Goal: Navigation & Orientation: Find specific page/section

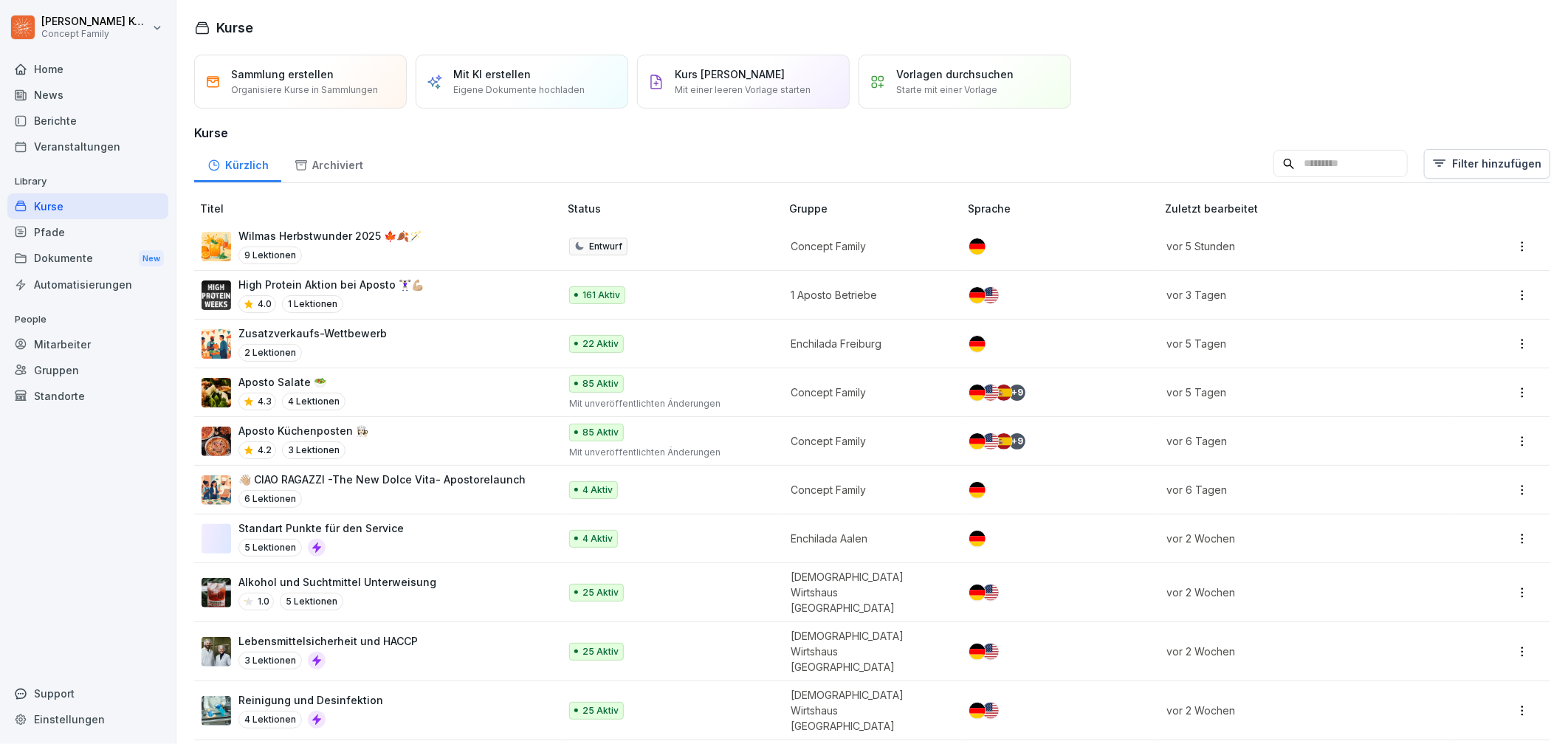
scroll to position [102, 0]
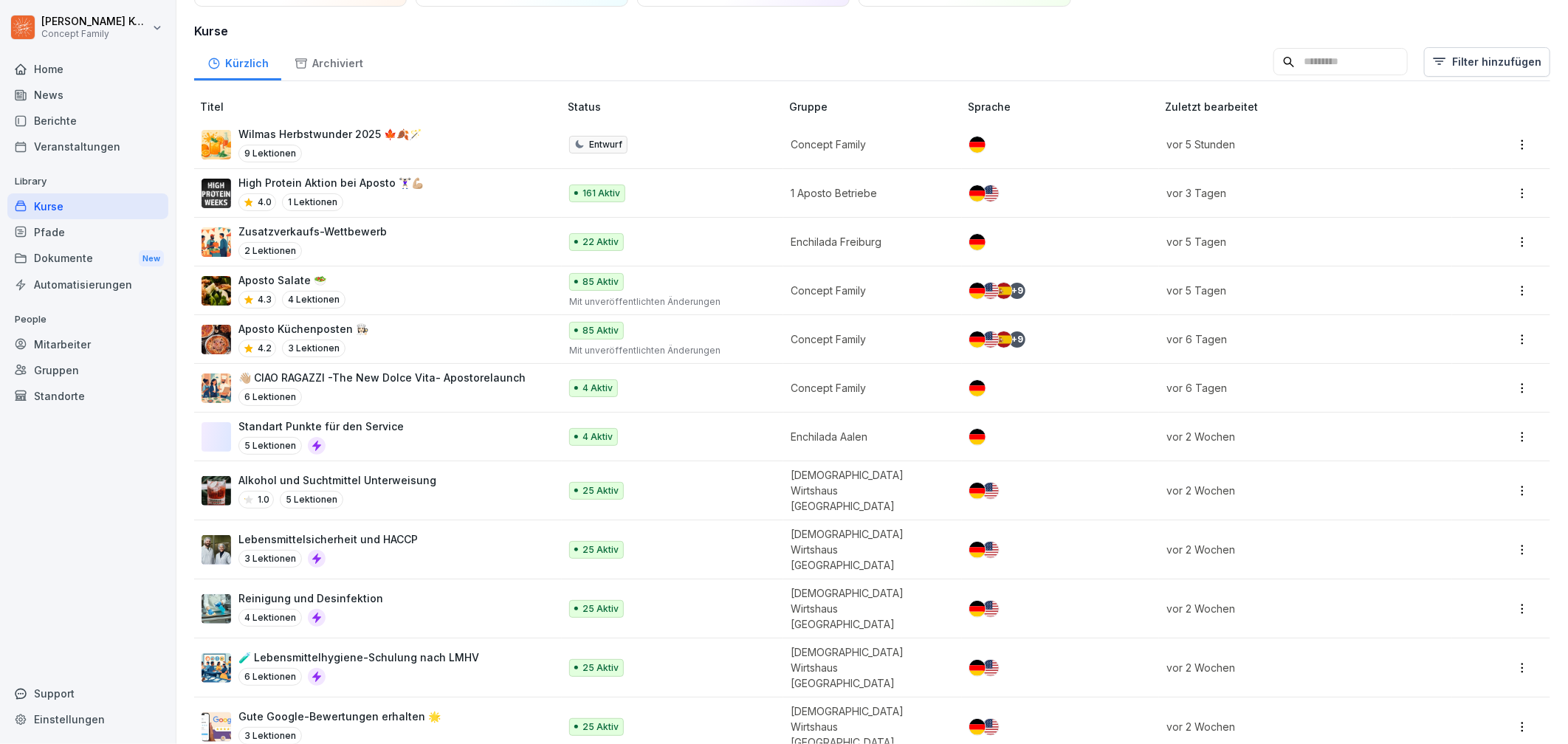
click at [356, 334] on p "Aposto Küchenposten 👩🏻‍🍳" at bounding box center [303, 328] width 130 height 15
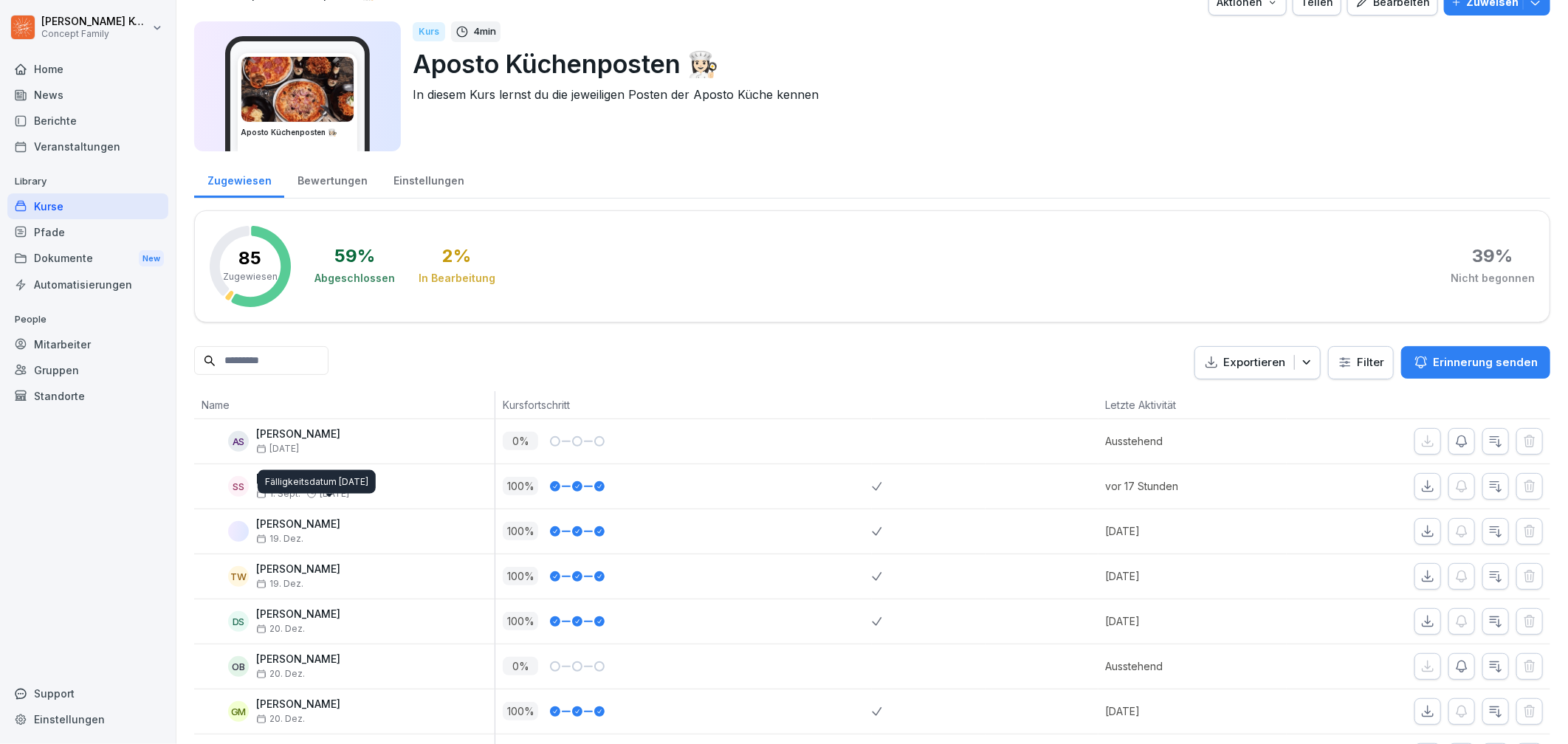
scroll to position [17, 0]
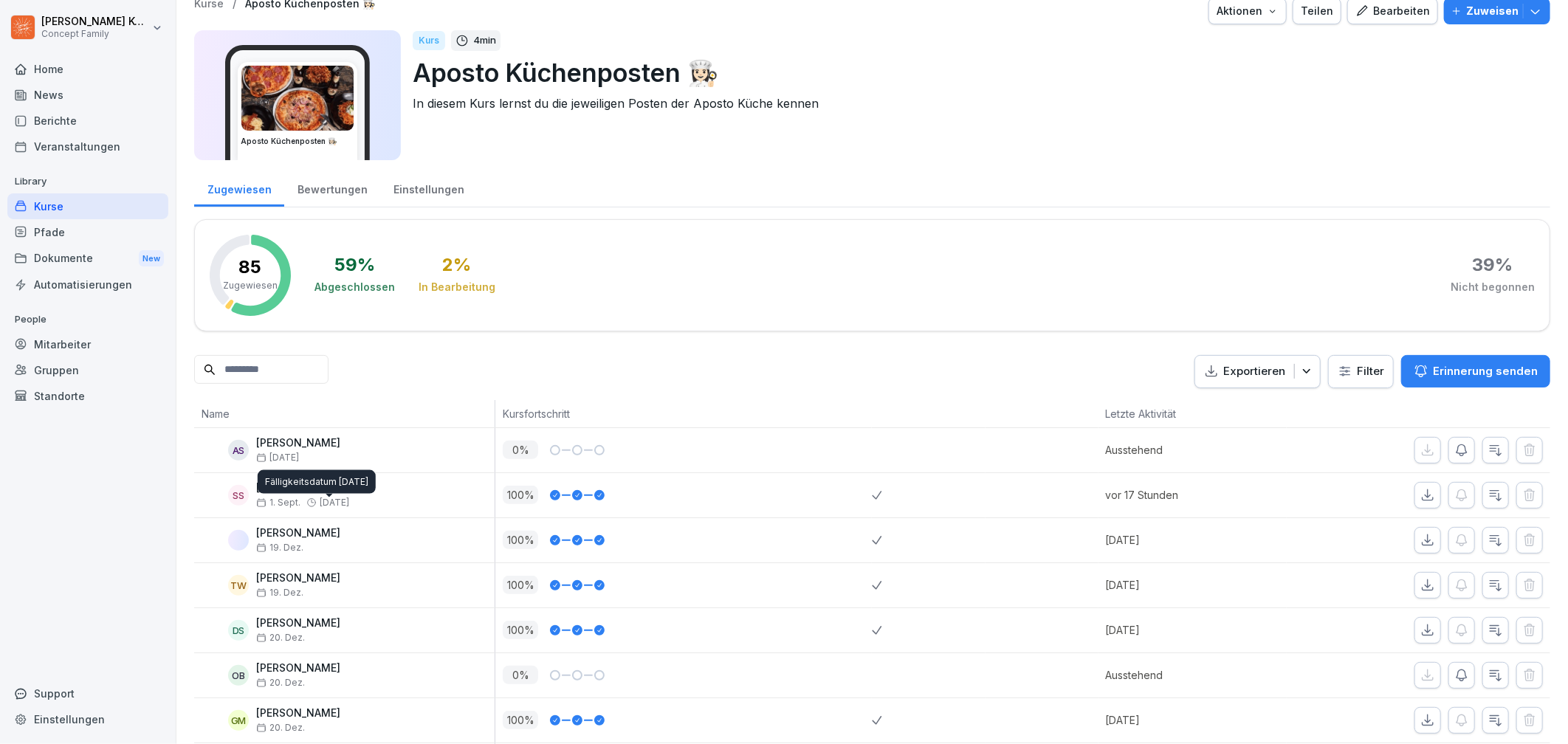
click at [346, 194] on div "Bewertungen" at bounding box center [333, 188] width 96 height 37
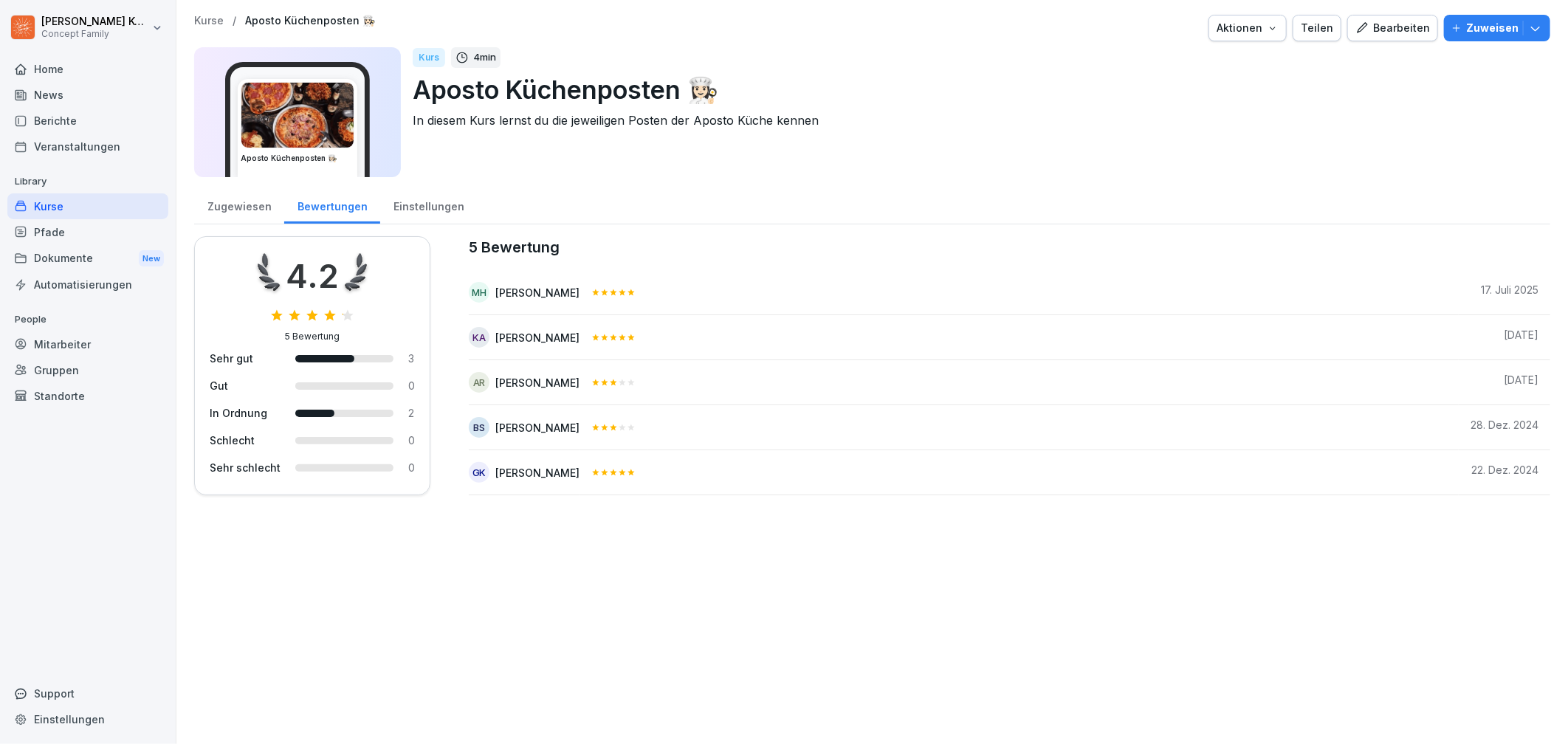
click at [45, 215] on div "Kurse" at bounding box center [88, 207] width 161 height 26
click at [54, 209] on div "Kurse" at bounding box center [88, 207] width 161 height 26
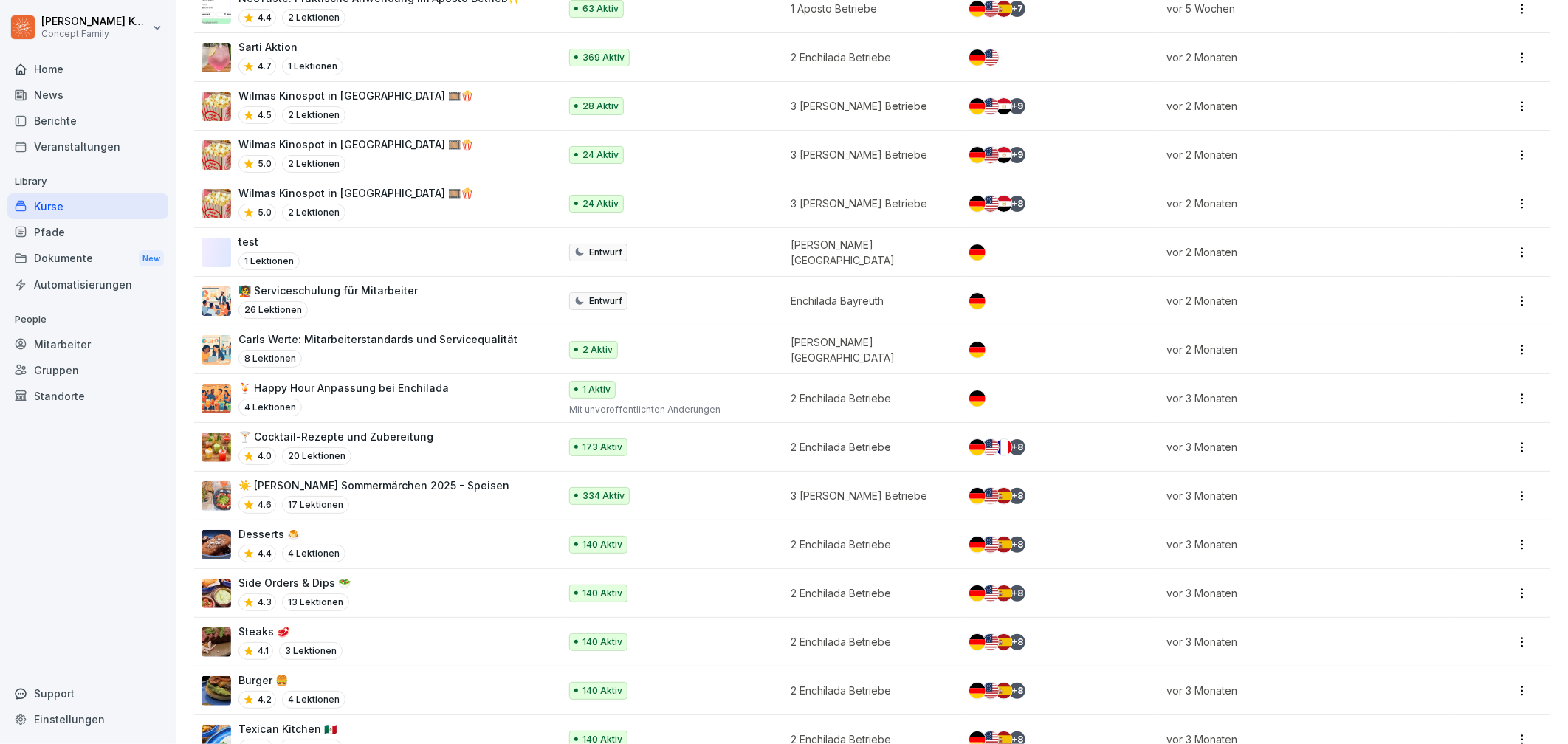
scroll to position [1710, 0]
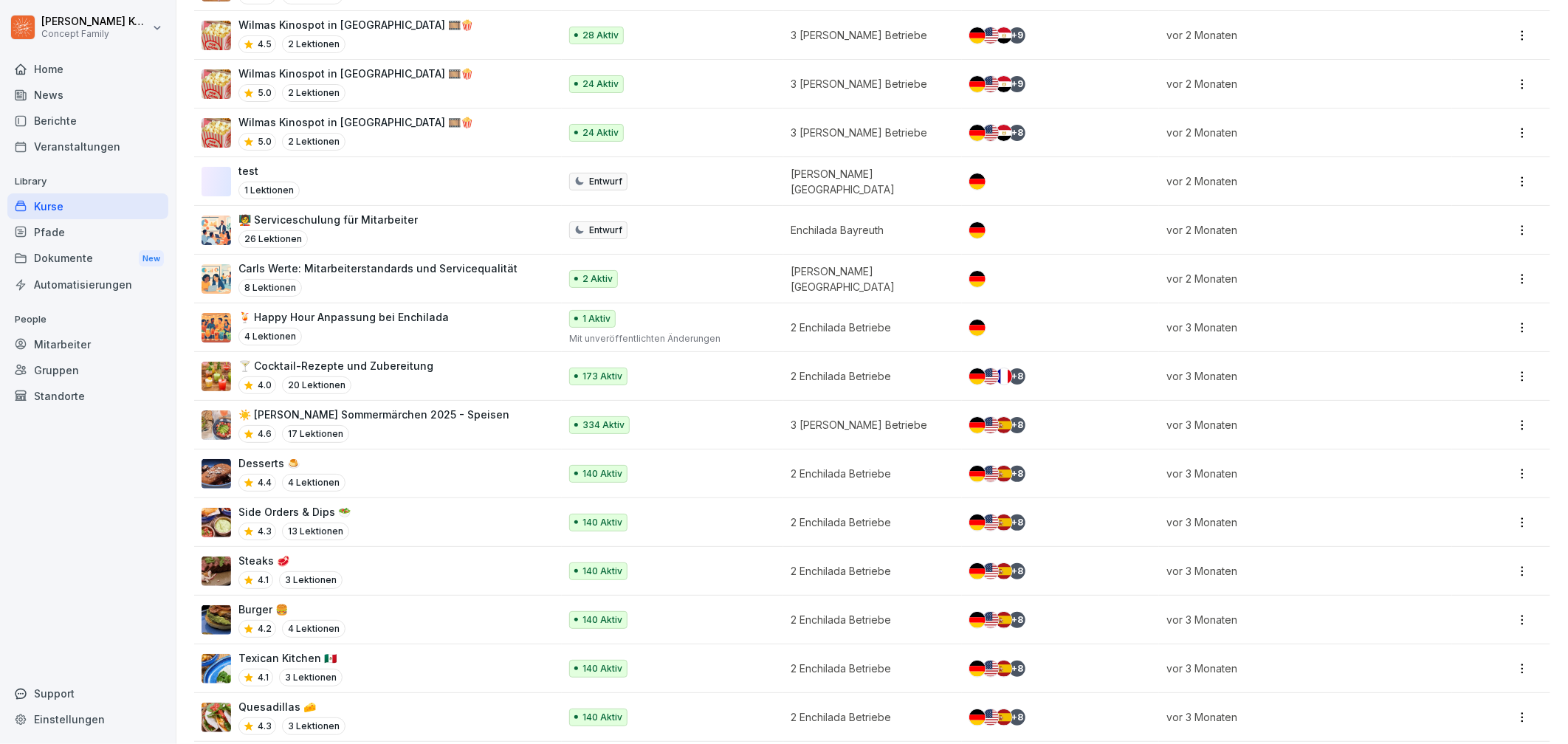
click at [422, 425] on div "4.6 17 Lektionen" at bounding box center [373, 434] width 271 height 18
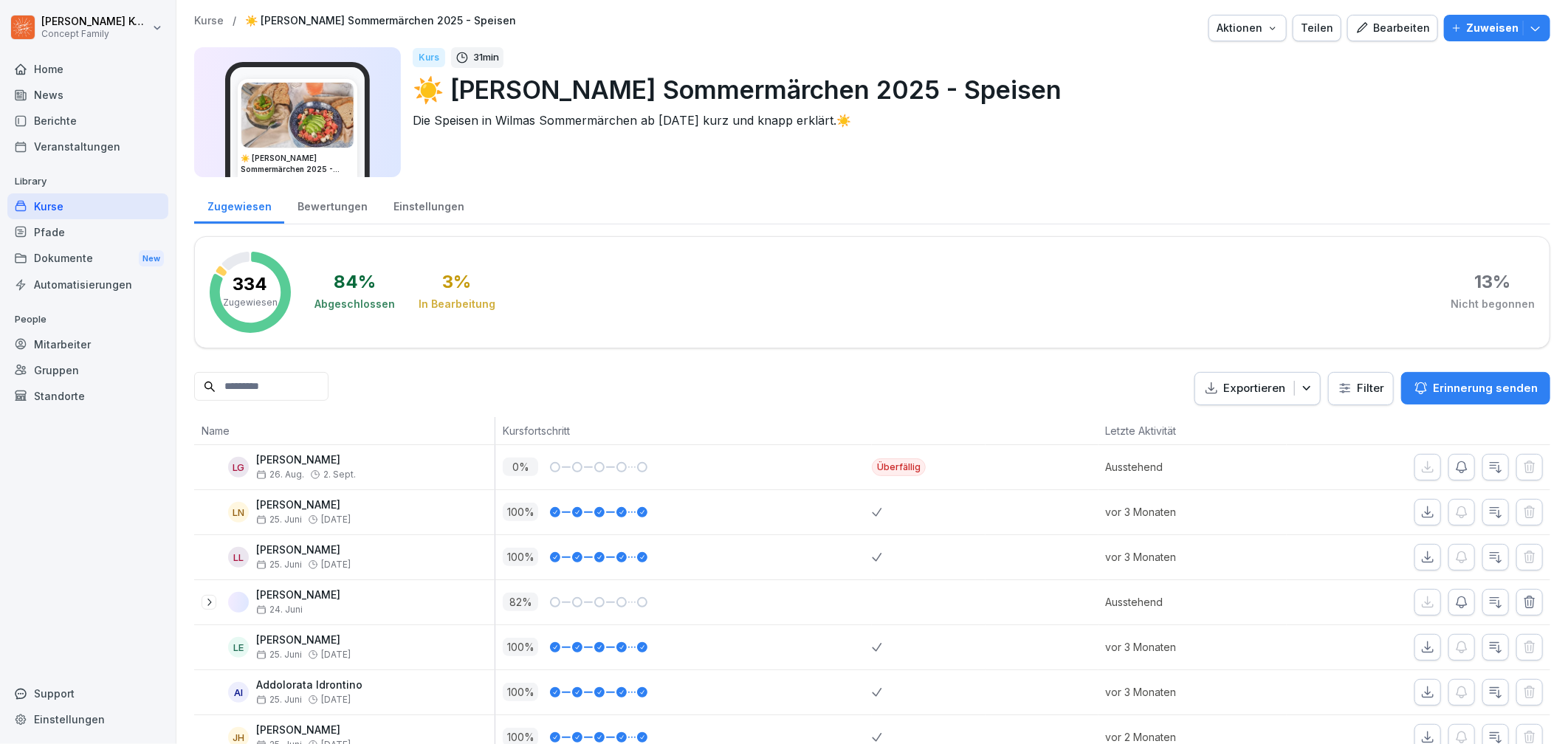
click at [331, 204] on div "Bewertungen" at bounding box center [333, 205] width 96 height 37
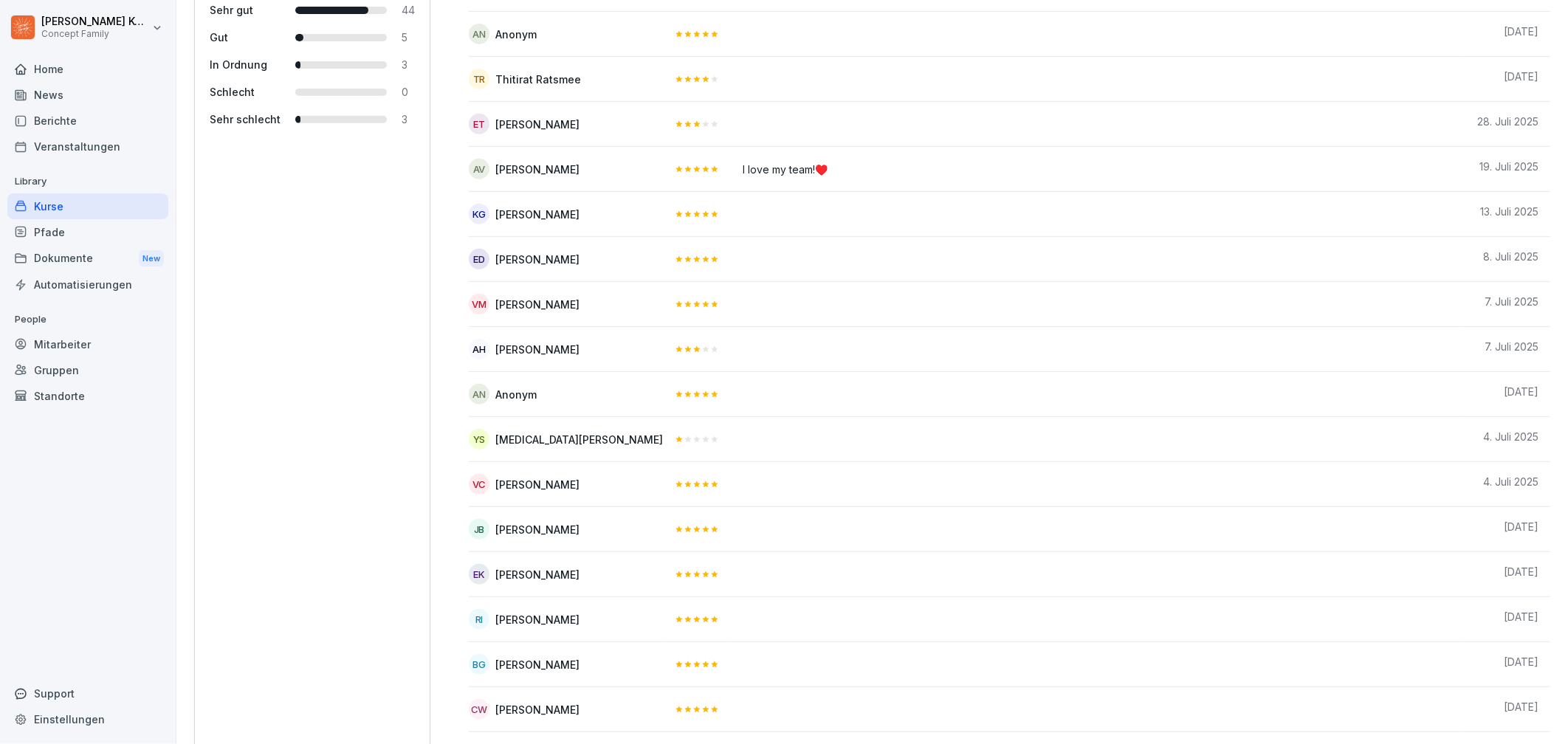
scroll to position [36, 0]
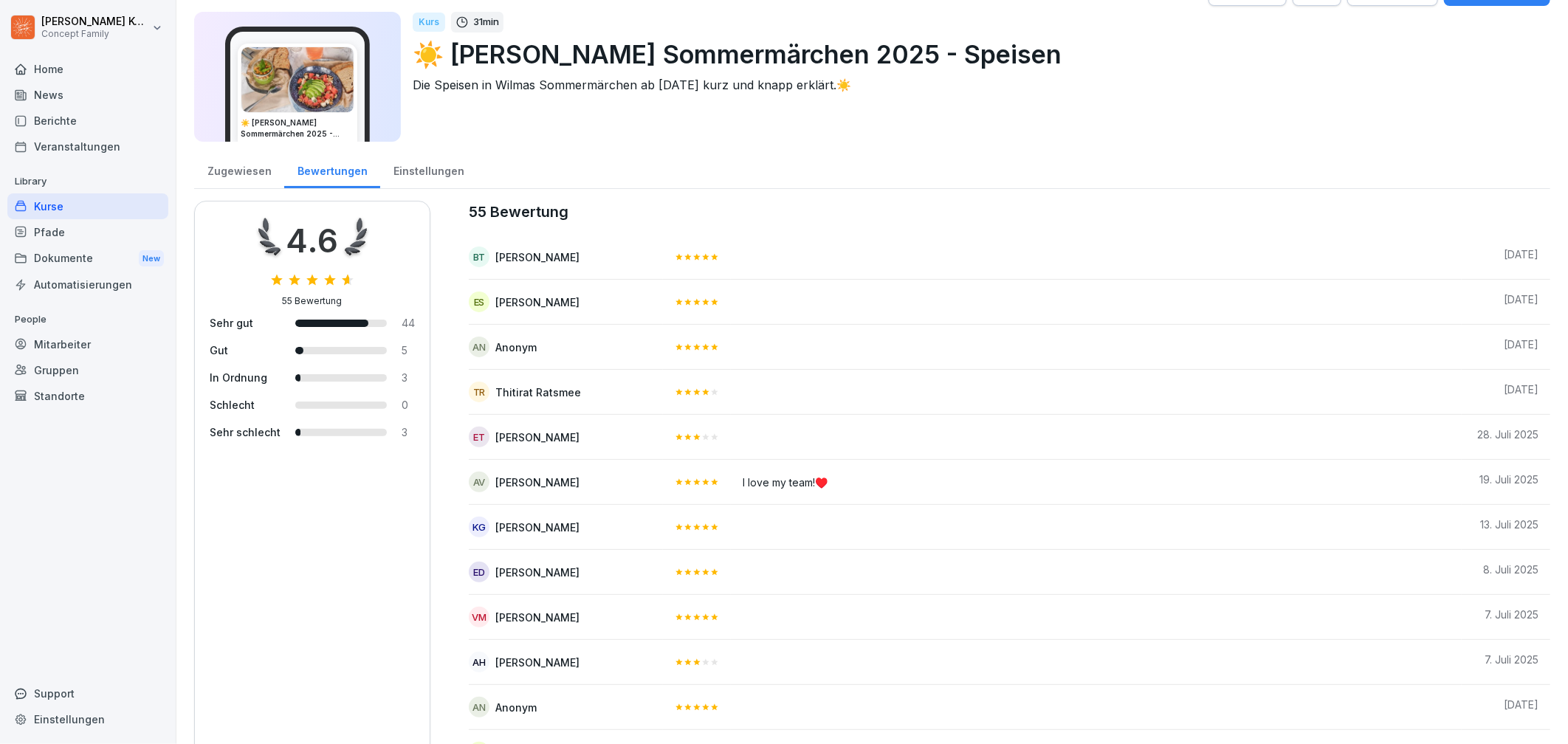
click at [88, 212] on div "Kurse" at bounding box center [88, 207] width 161 height 26
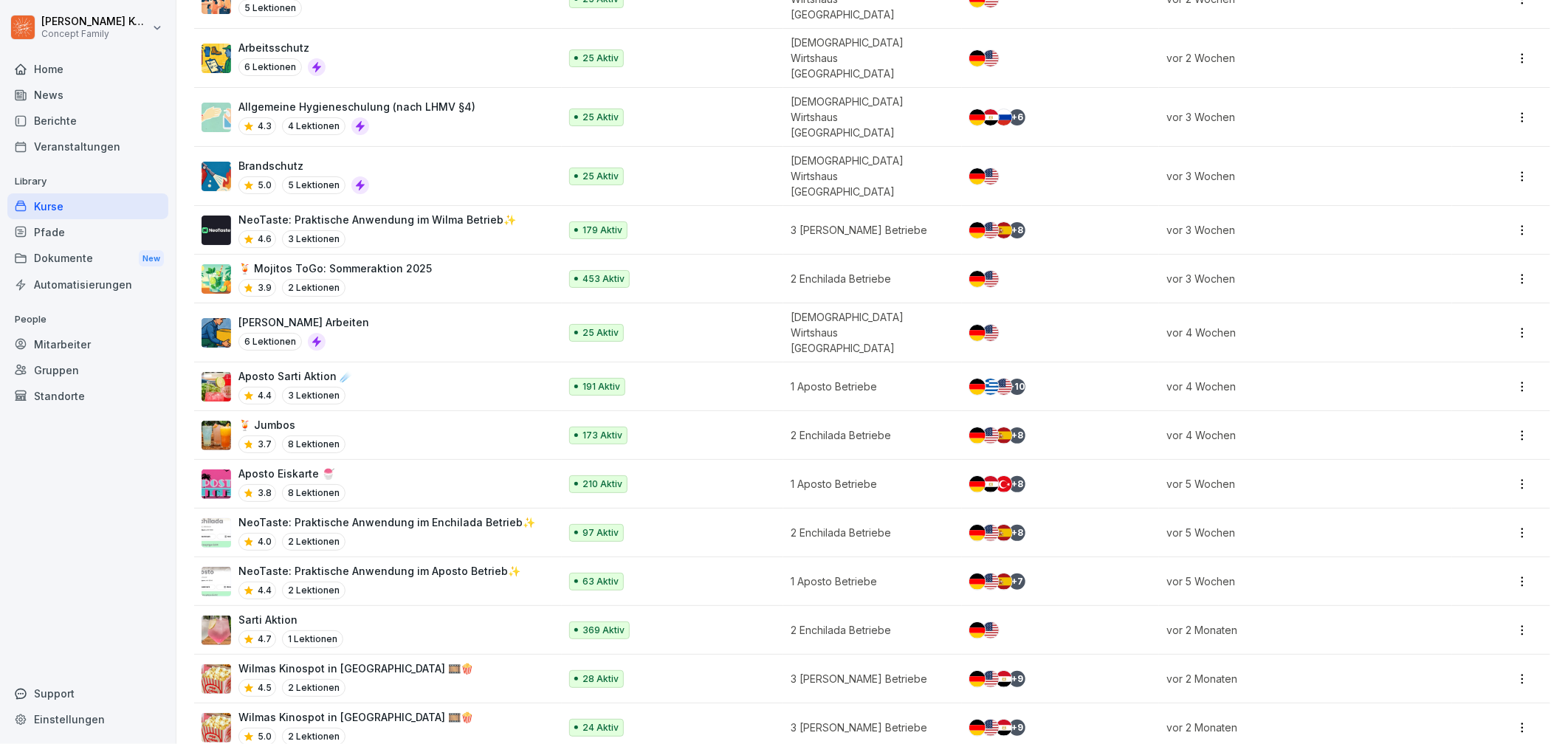
scroll to position [1099, 0]
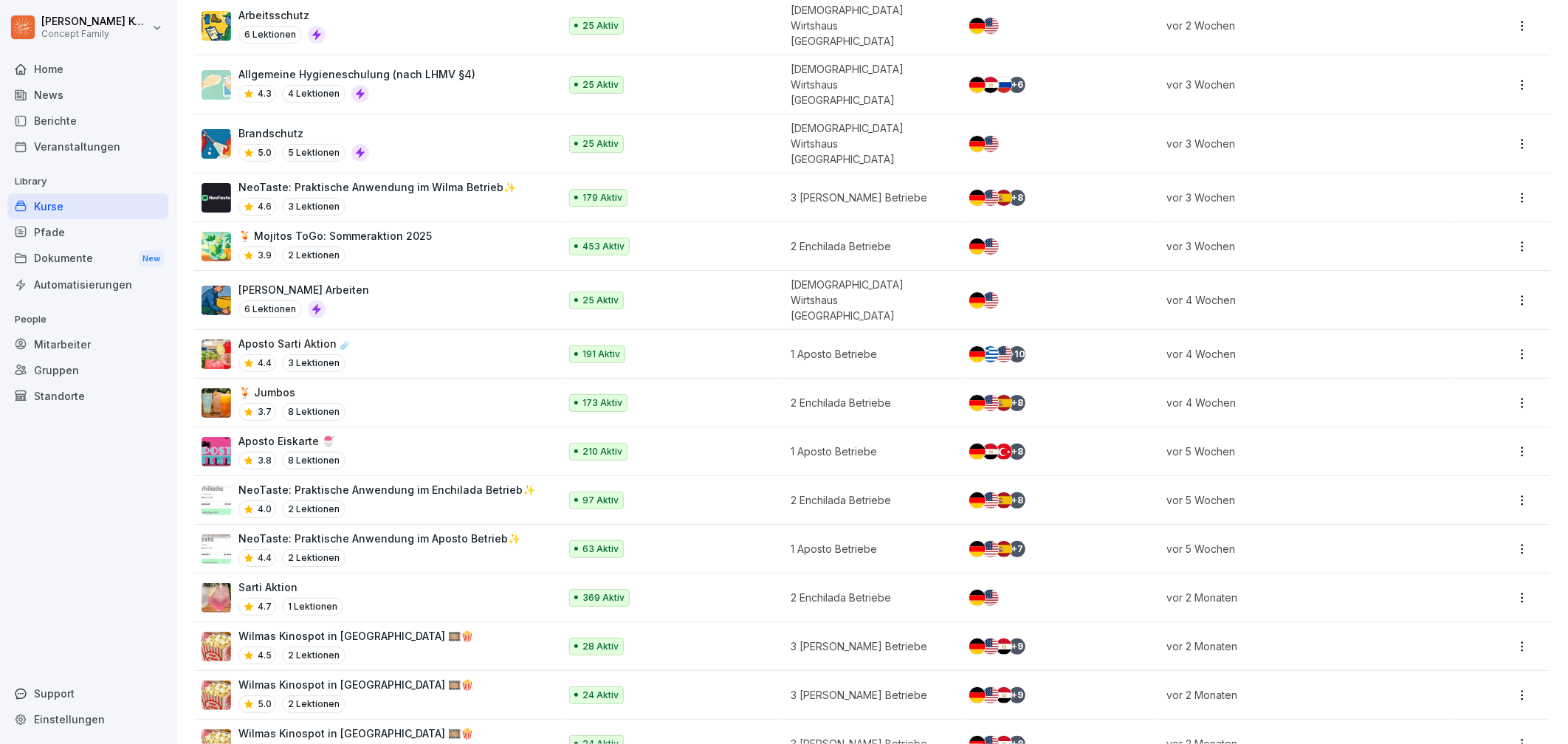
click at [409, 433] on div "Aposto Eiskarte 🍧 3.8 8 Lektionen" at bounding box center [372, 451] width 342 height 36
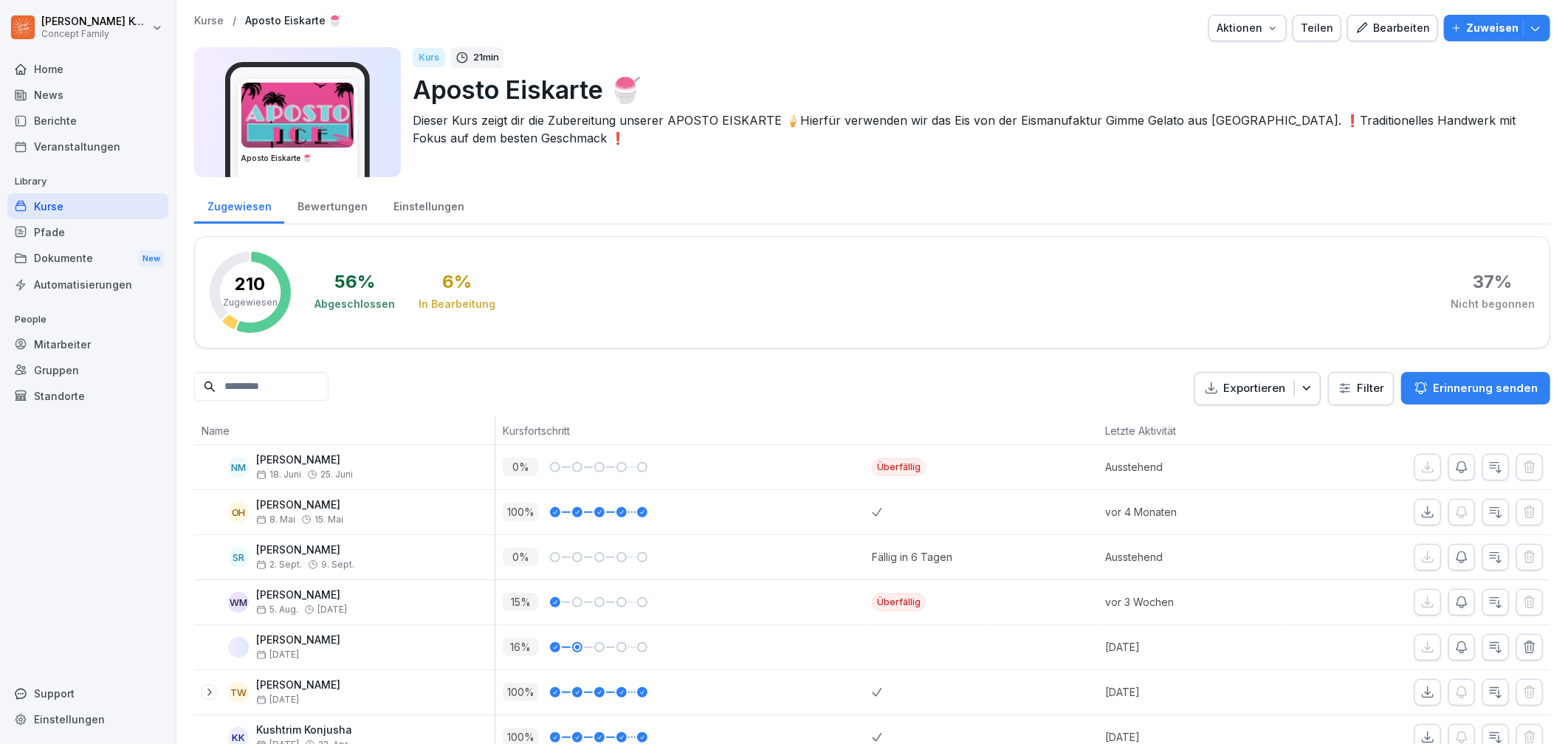
click at [306, 205] on div "Bewertungen" at bounding box center [333, 205] width 96 height 37
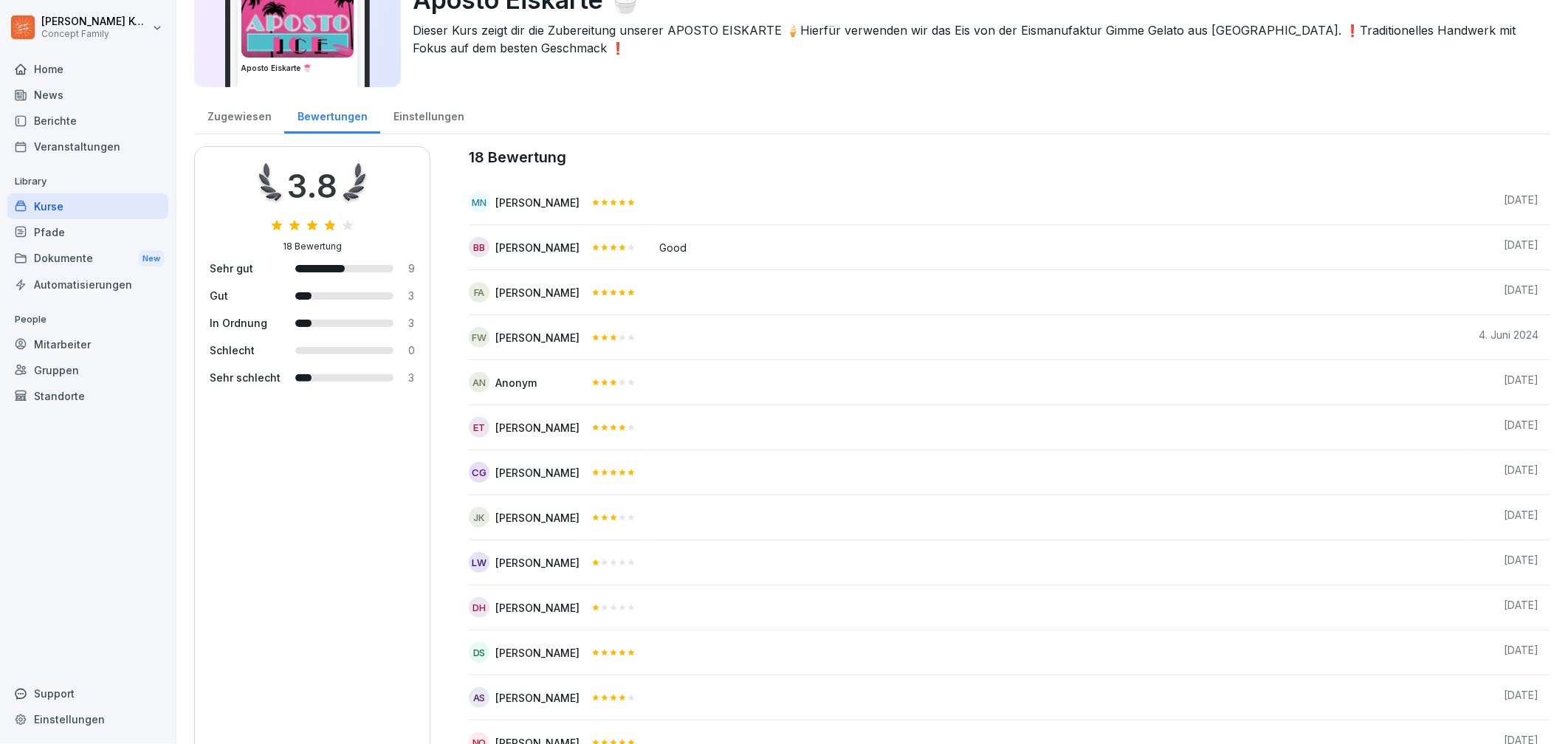
scroll to position [363, 0]
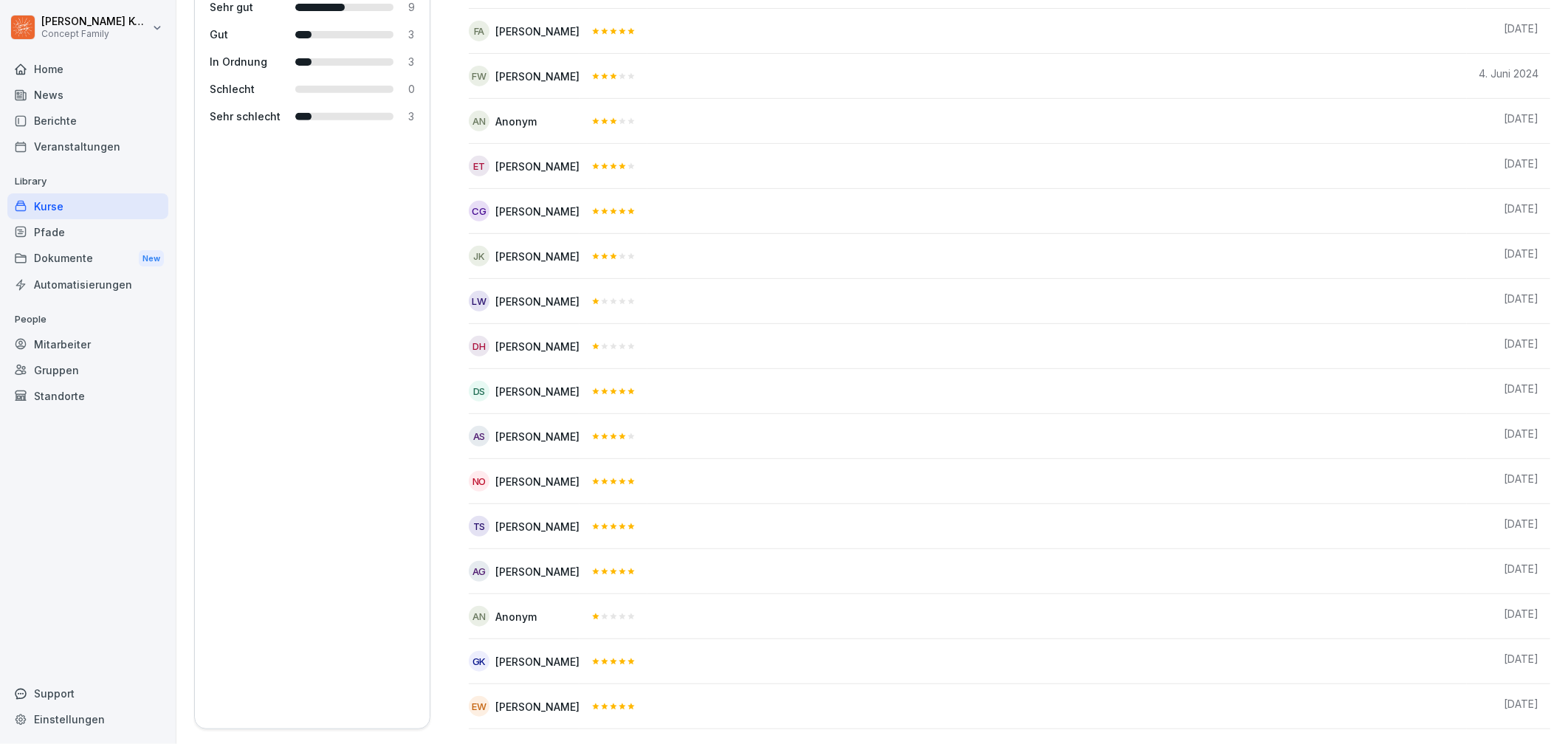
click at [52, 205] on div "Kurse" at bounding box center [88, 207] width 161 height 26
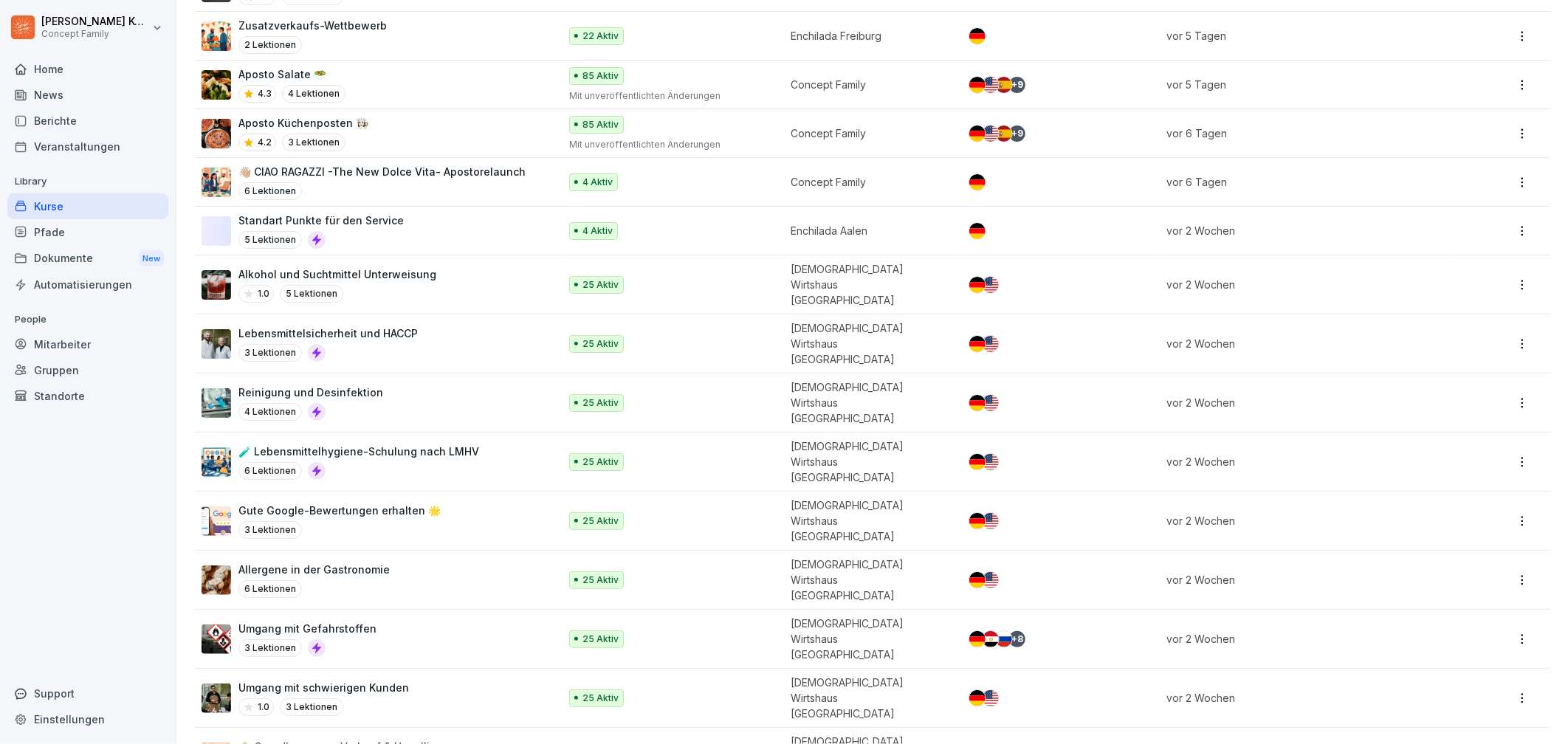
scroll to position [305, 0]
